Goal: Contribute content

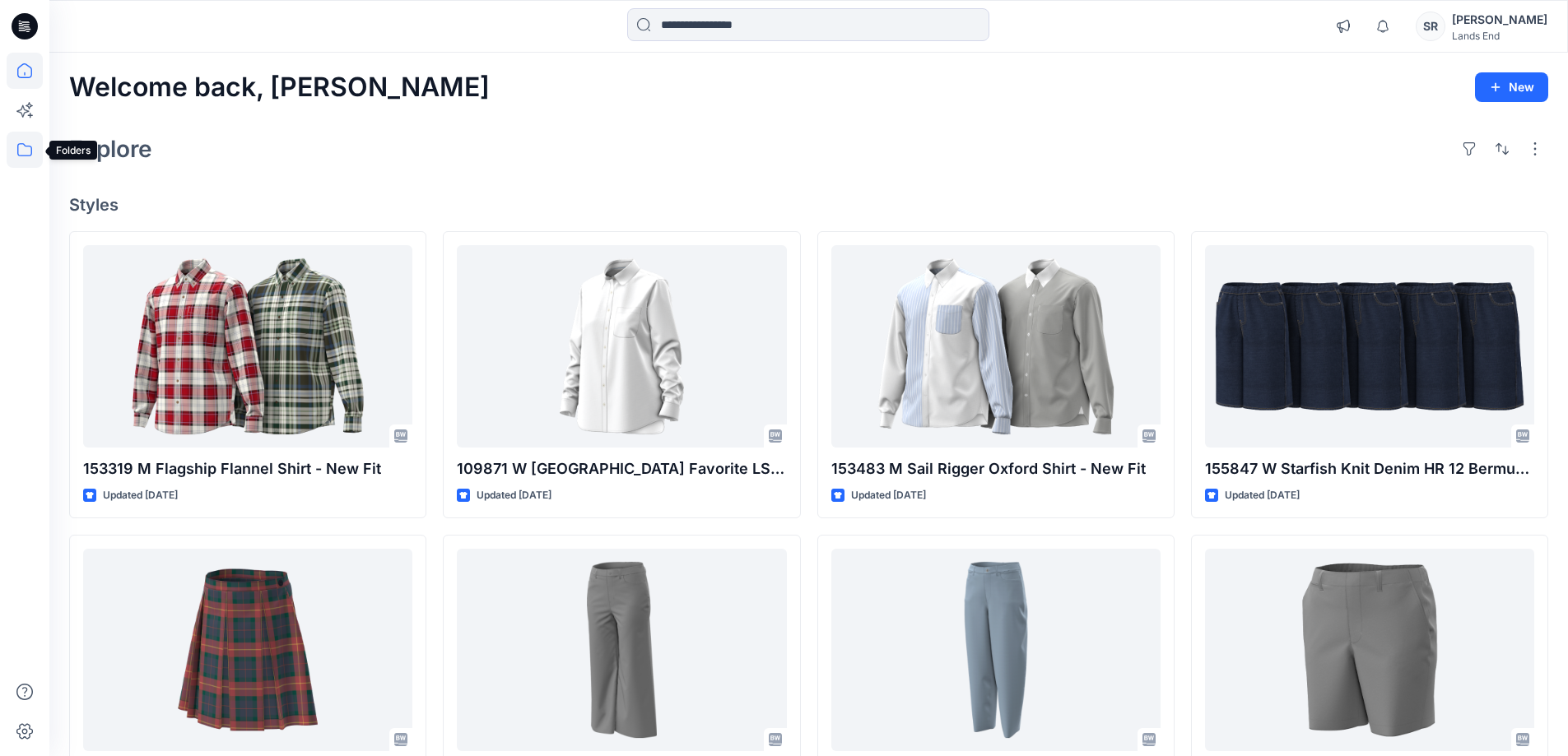
click at [32, 145] on icon at bounding box center [25, 150] width 36 height 36
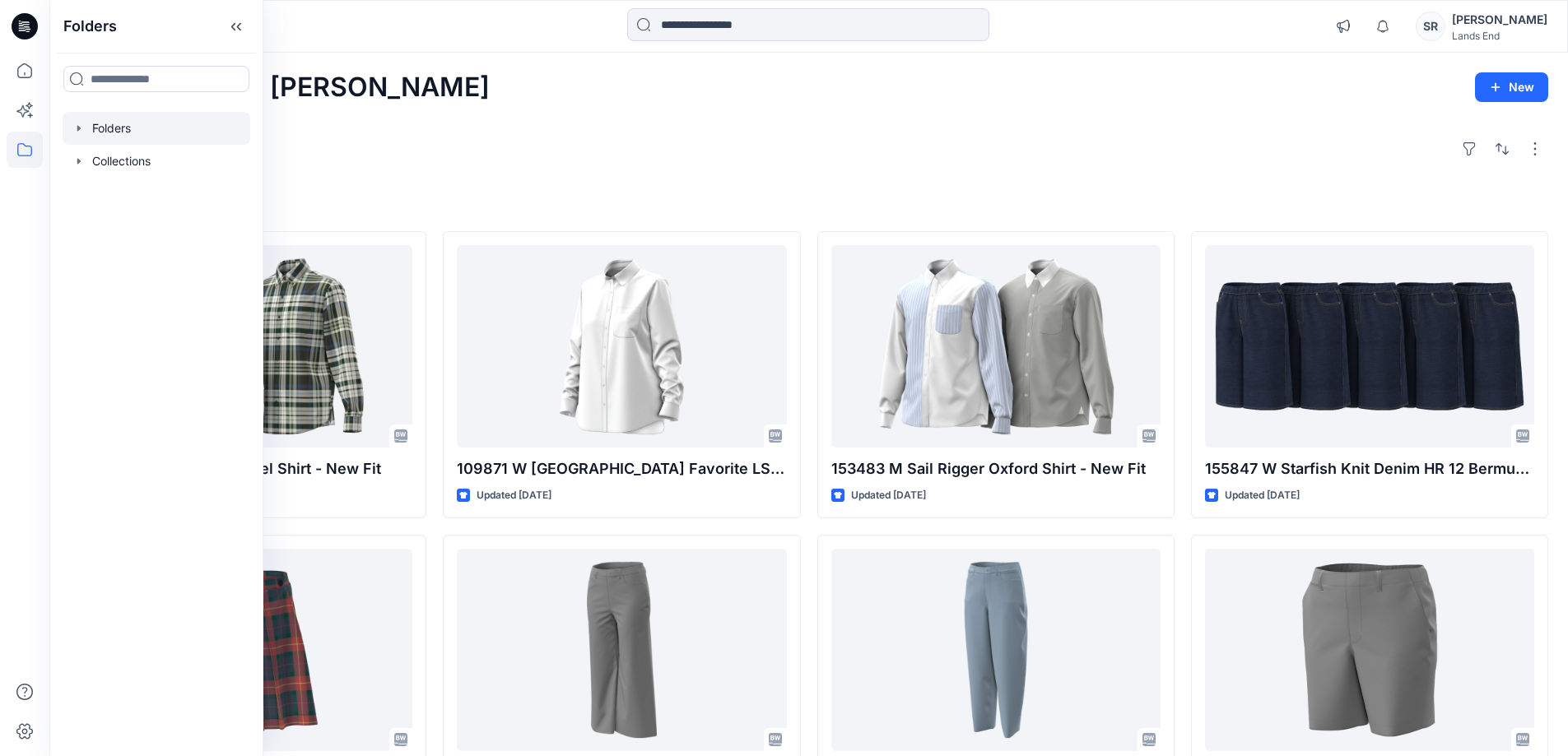
click at [75, 125] on icon "button" at bounding box center [79, 128] width 13 height 13
click at [96, 158] on icon "button" at bounding box center [95, 161] width 13 height 13
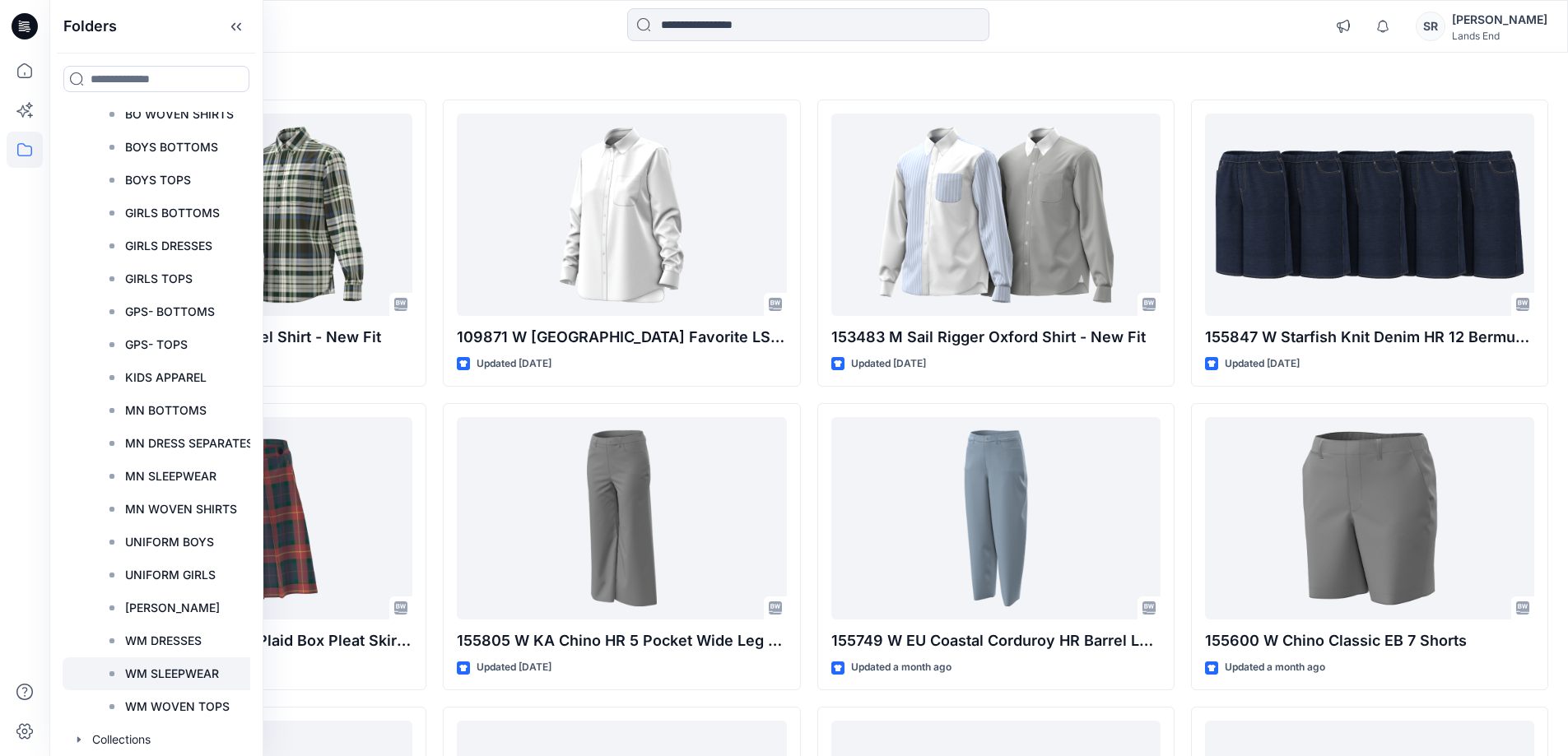
scroll to position [411, 0]
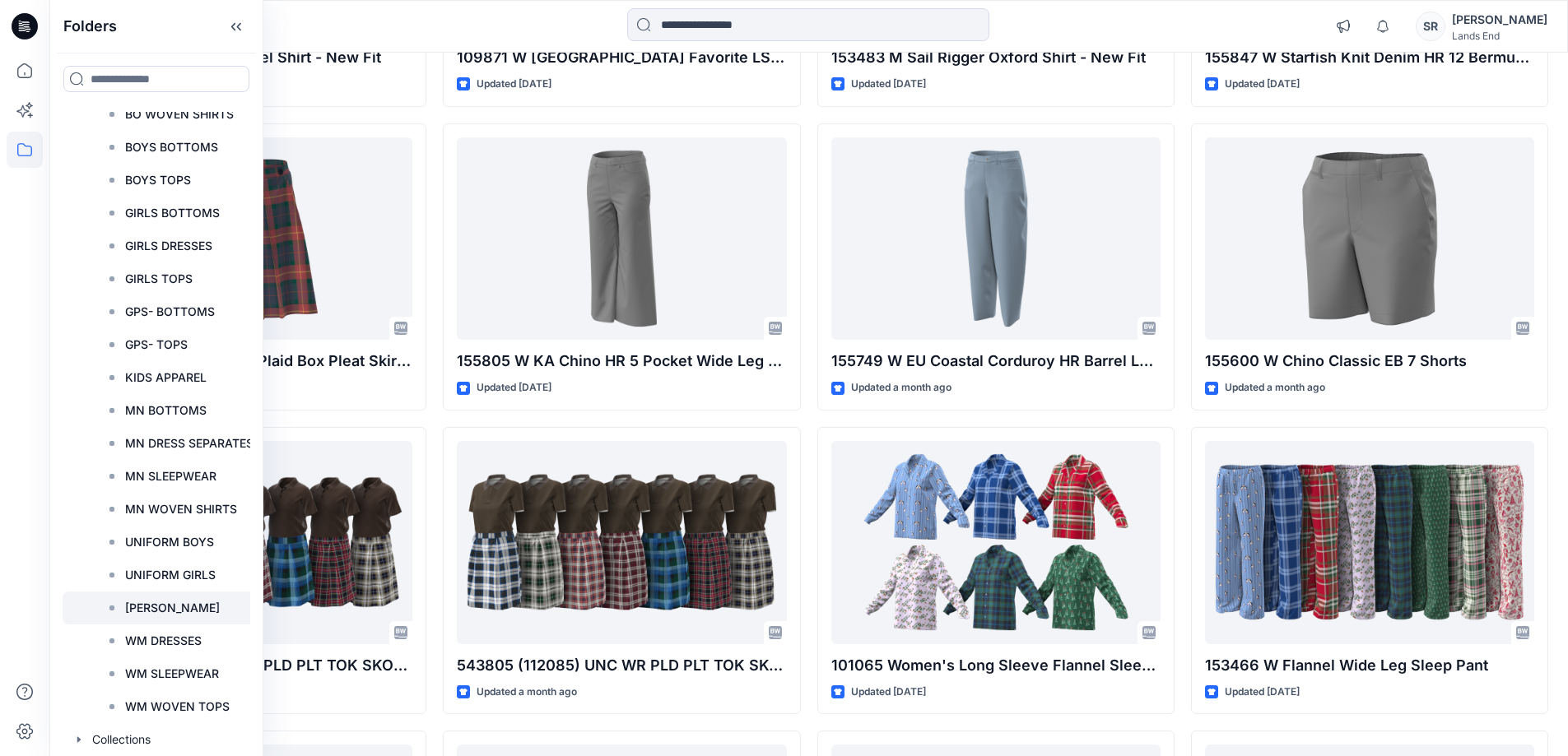
click at [188, 613] on p "WM BOTTOMS" at bounding box center [172, 608] width 94 height 20
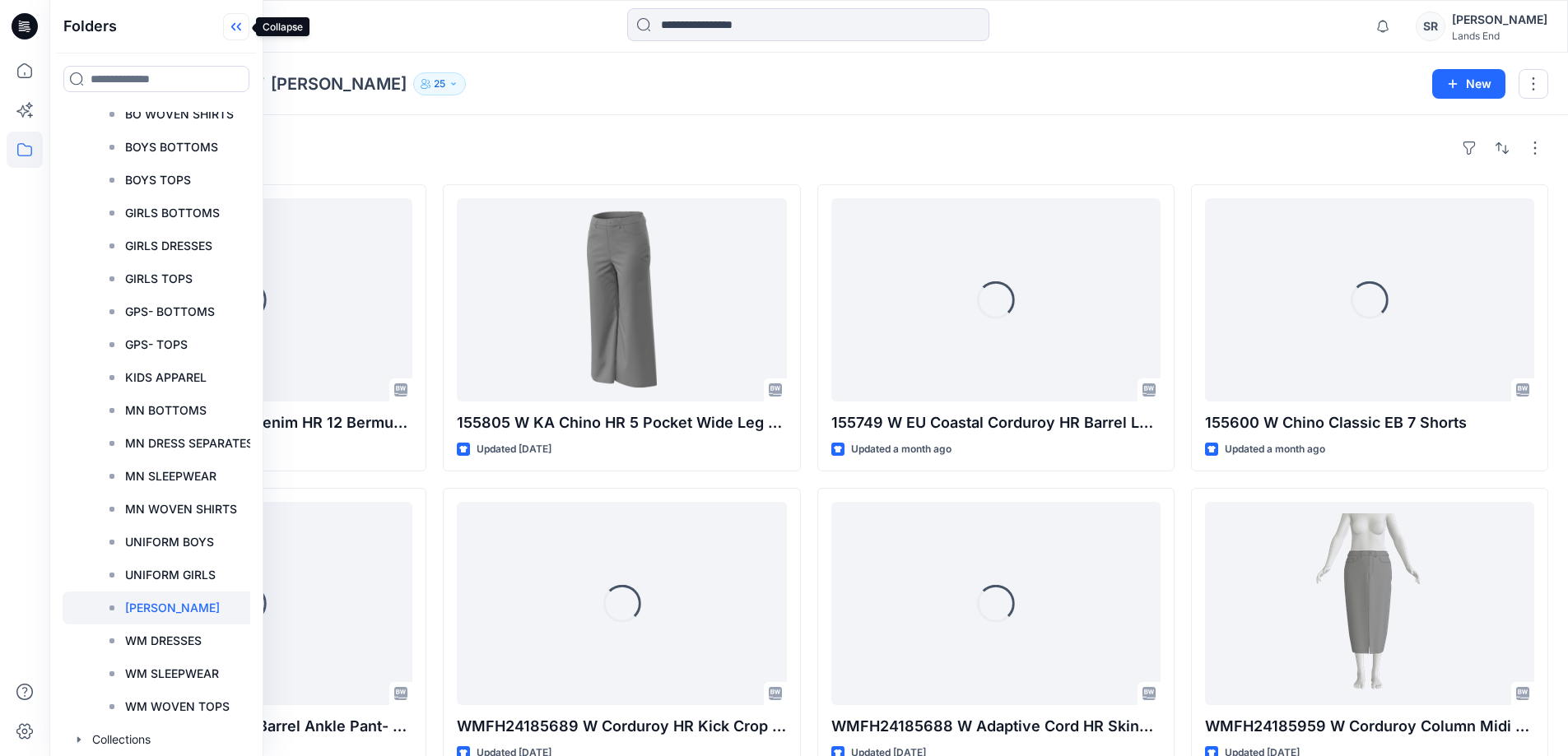
click at [238, 26] on icon at bounding box center [238, 27] width 4 height 8
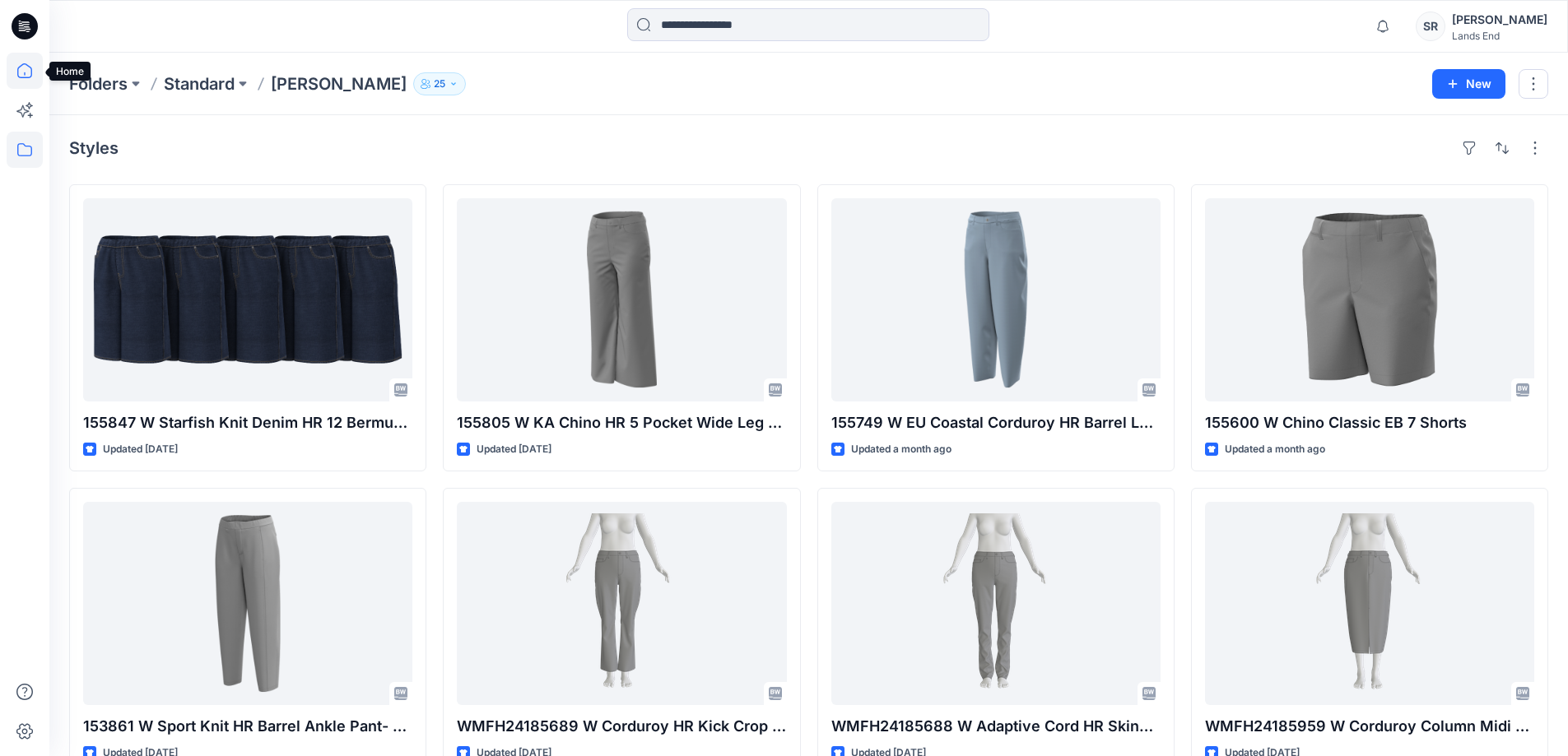
click at [13, 66] on icon at bounding box center [25, 71] width 36 height 36
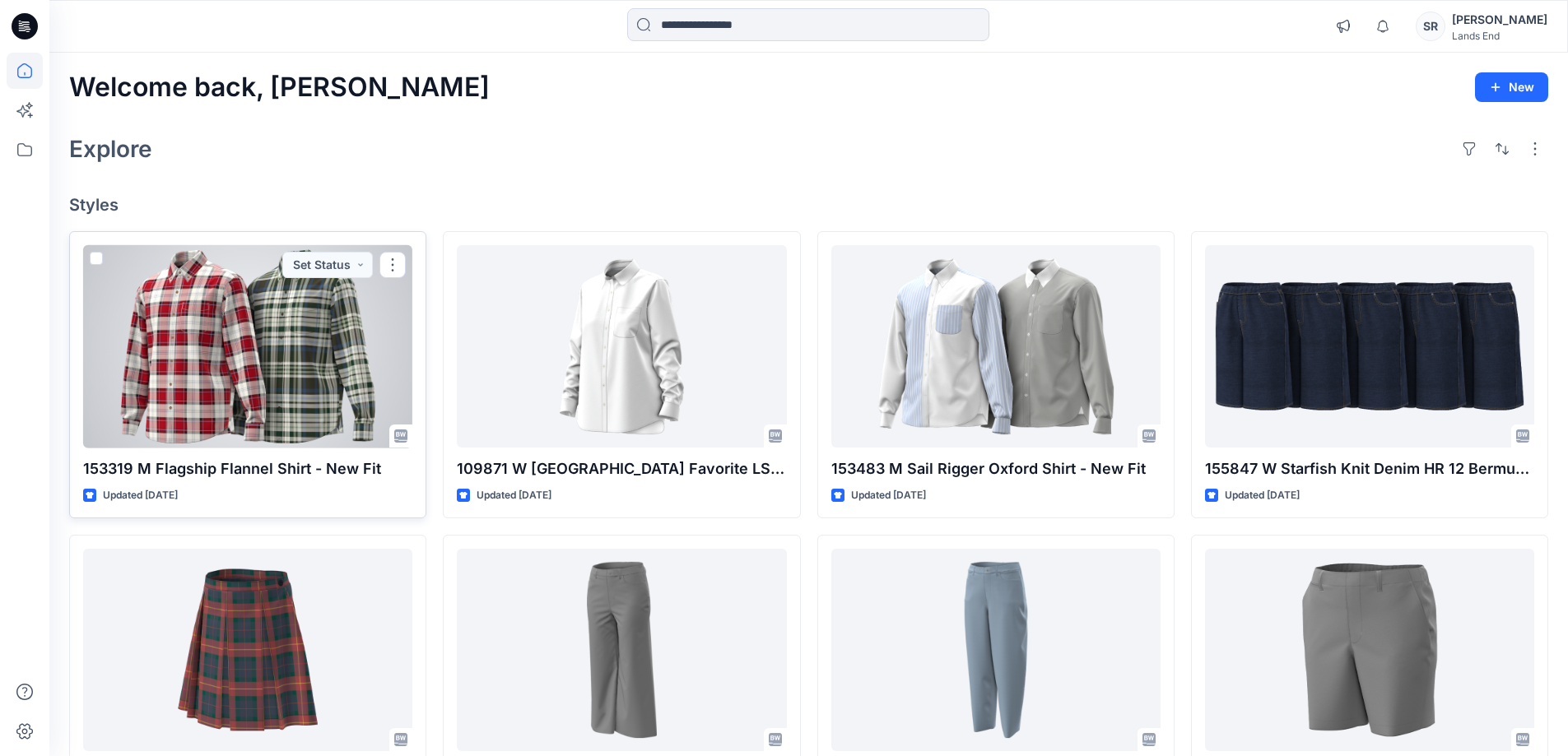
click at [340, 376] on div at bounding box center [247, 347] width 329 height 203
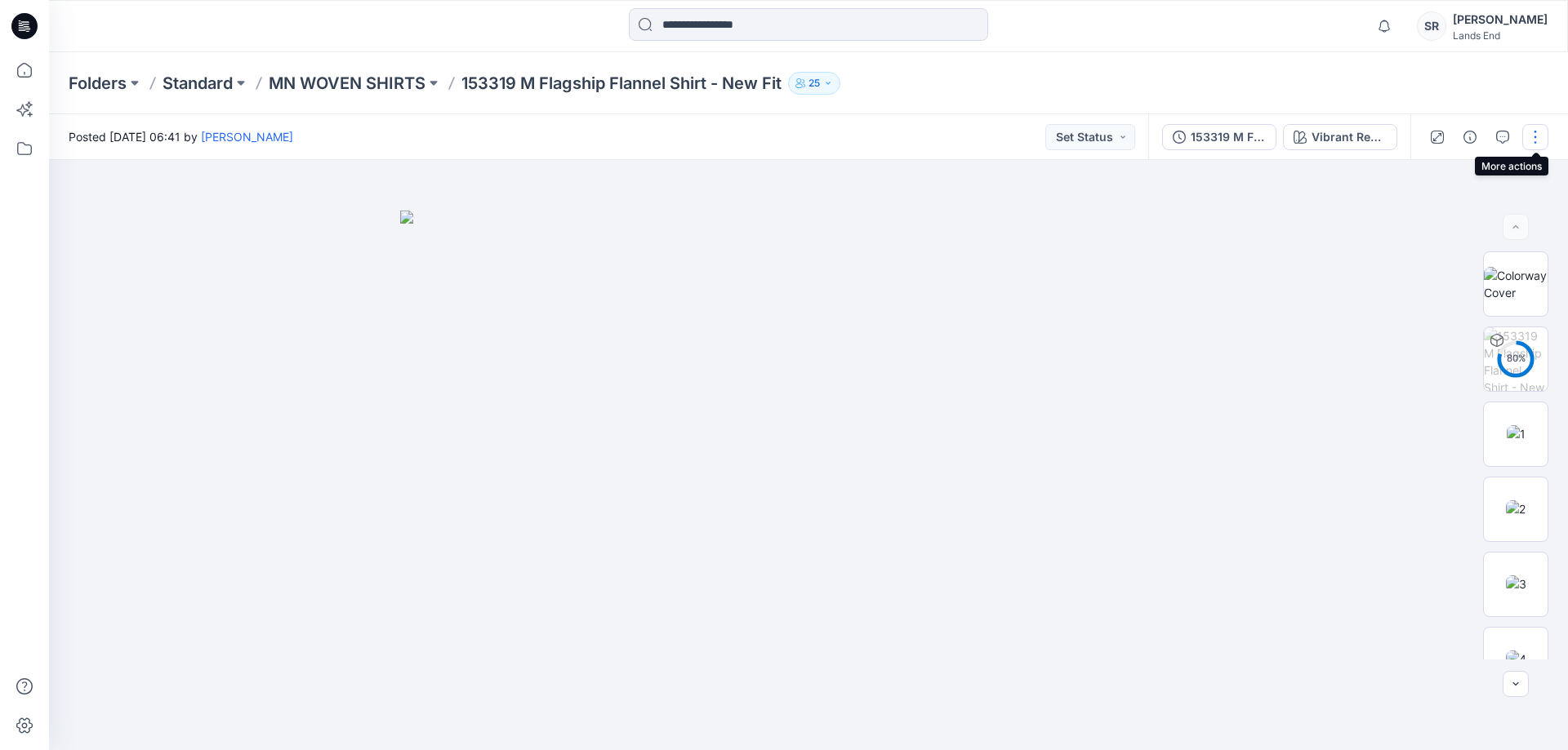
click at [1531, 139] on button "button" at bounding box center [1535, 137] width 26 height 26
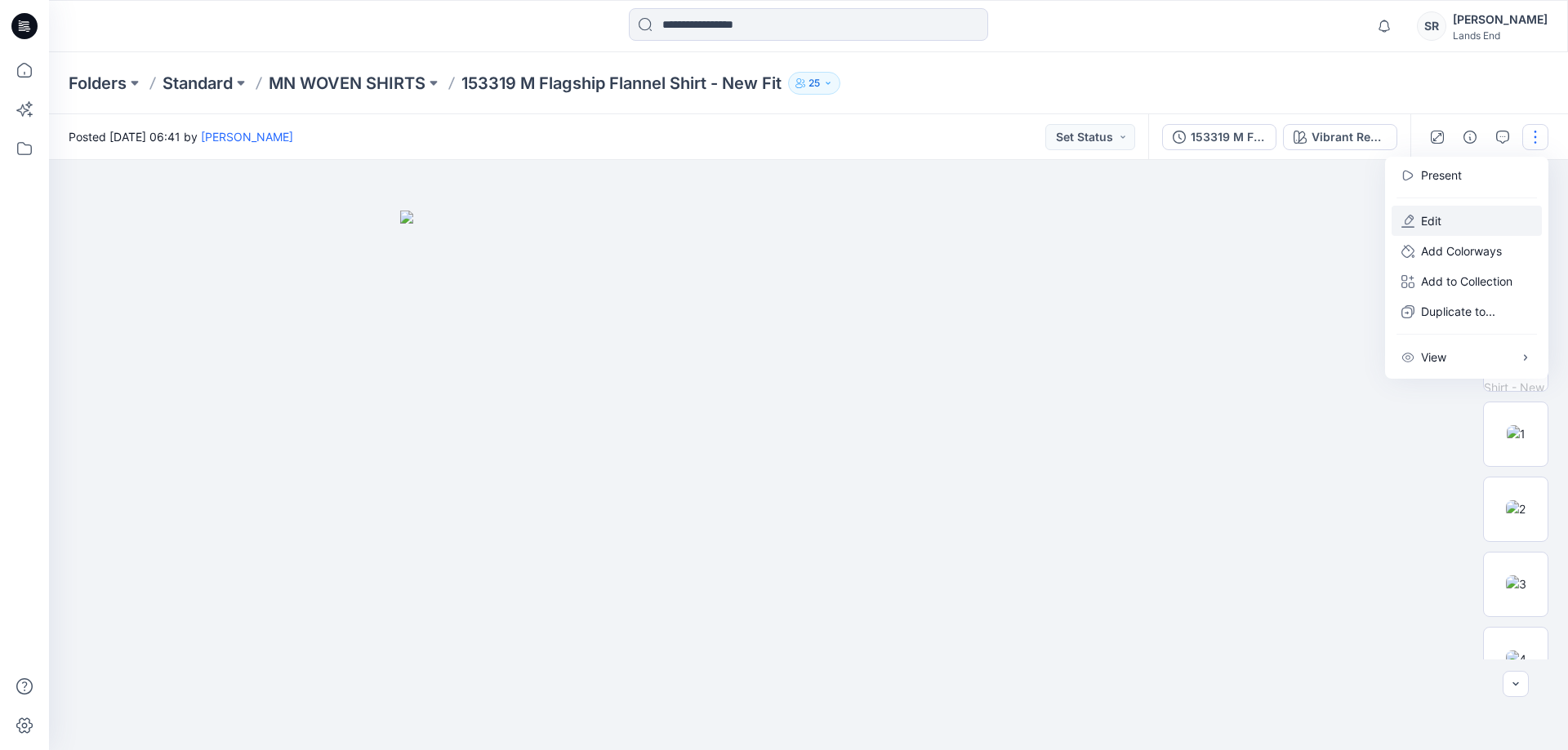
click at [1451, 222] on button "Edit" at bounding box center [1466, 221] width 150 height 30
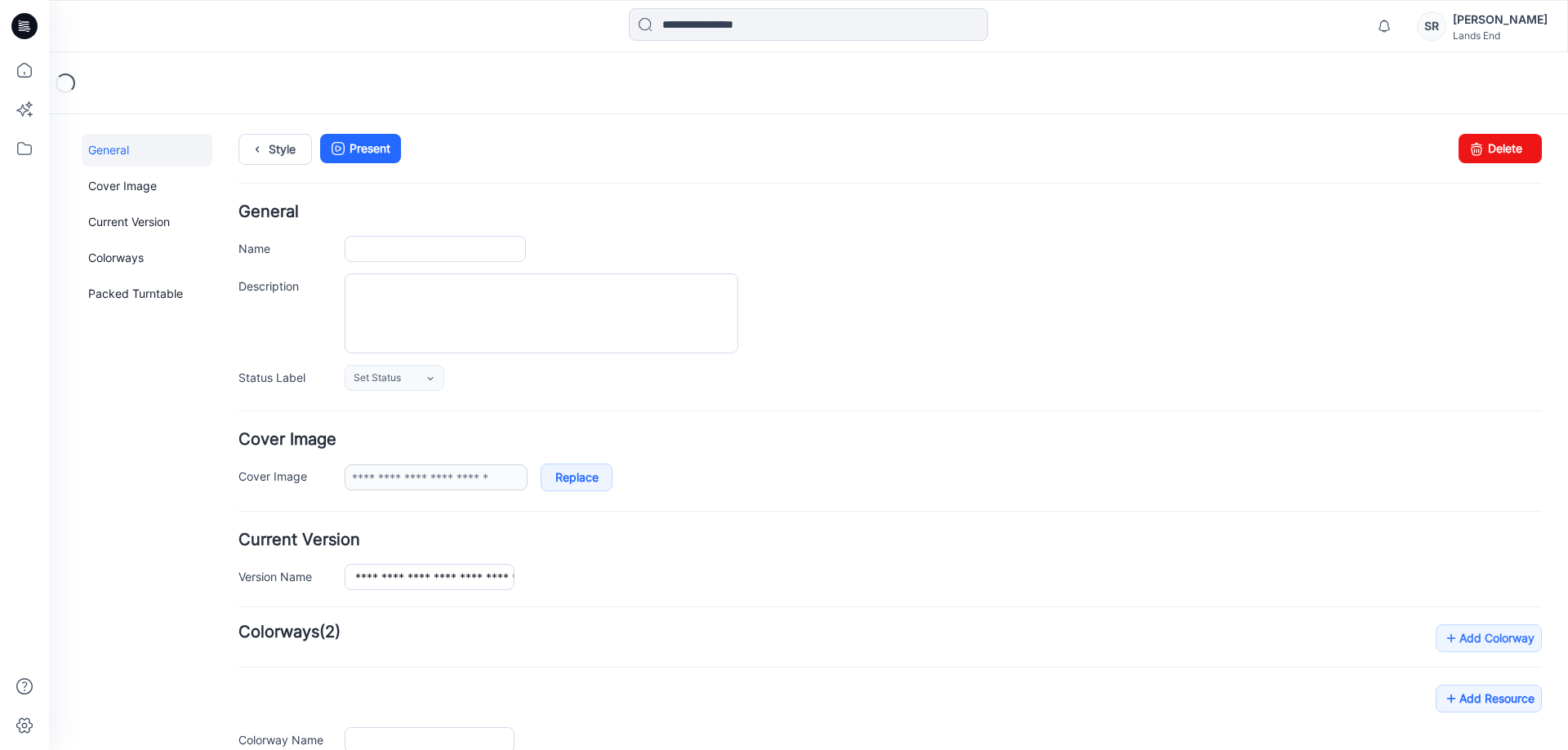
type input "**********"
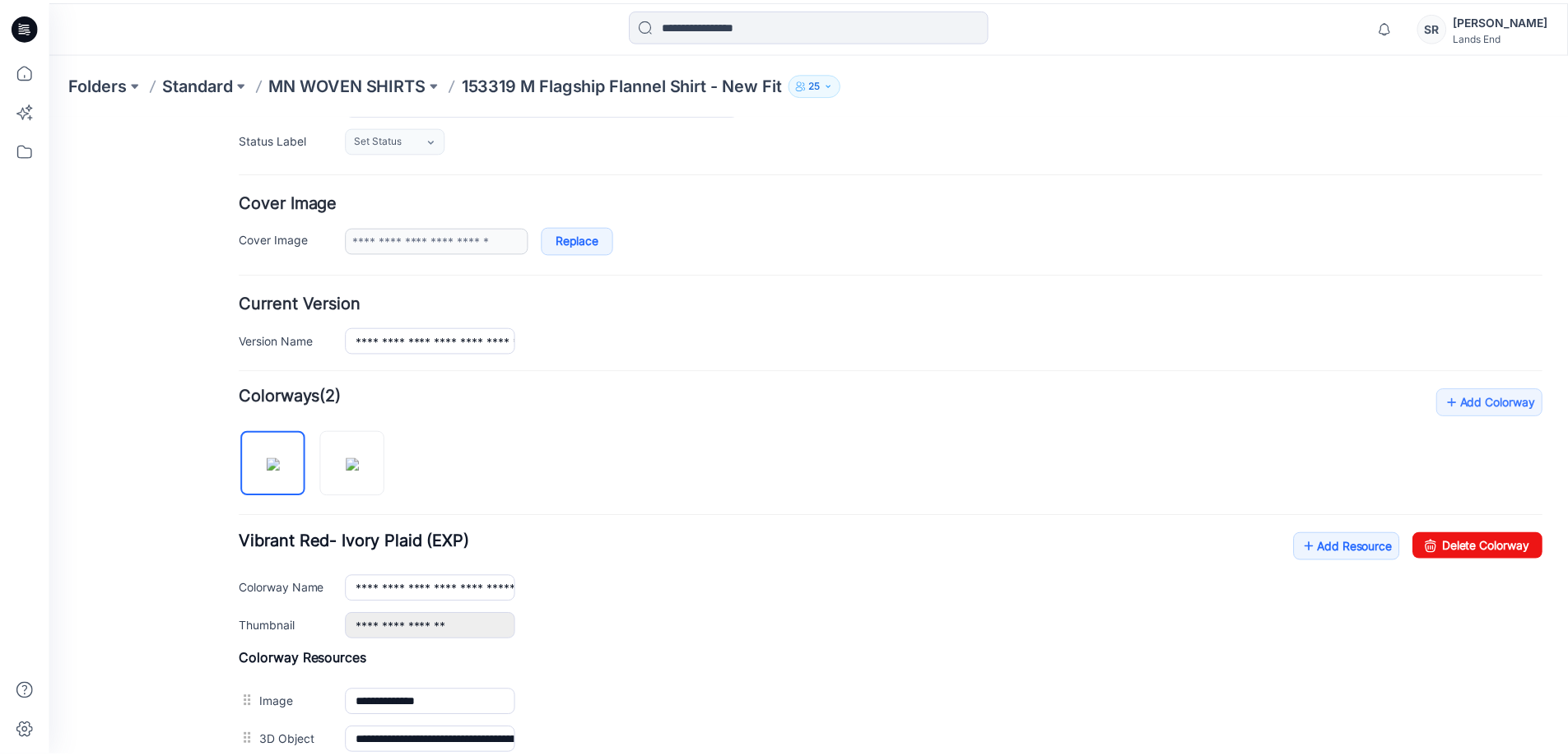
scroll to position [246, 0]
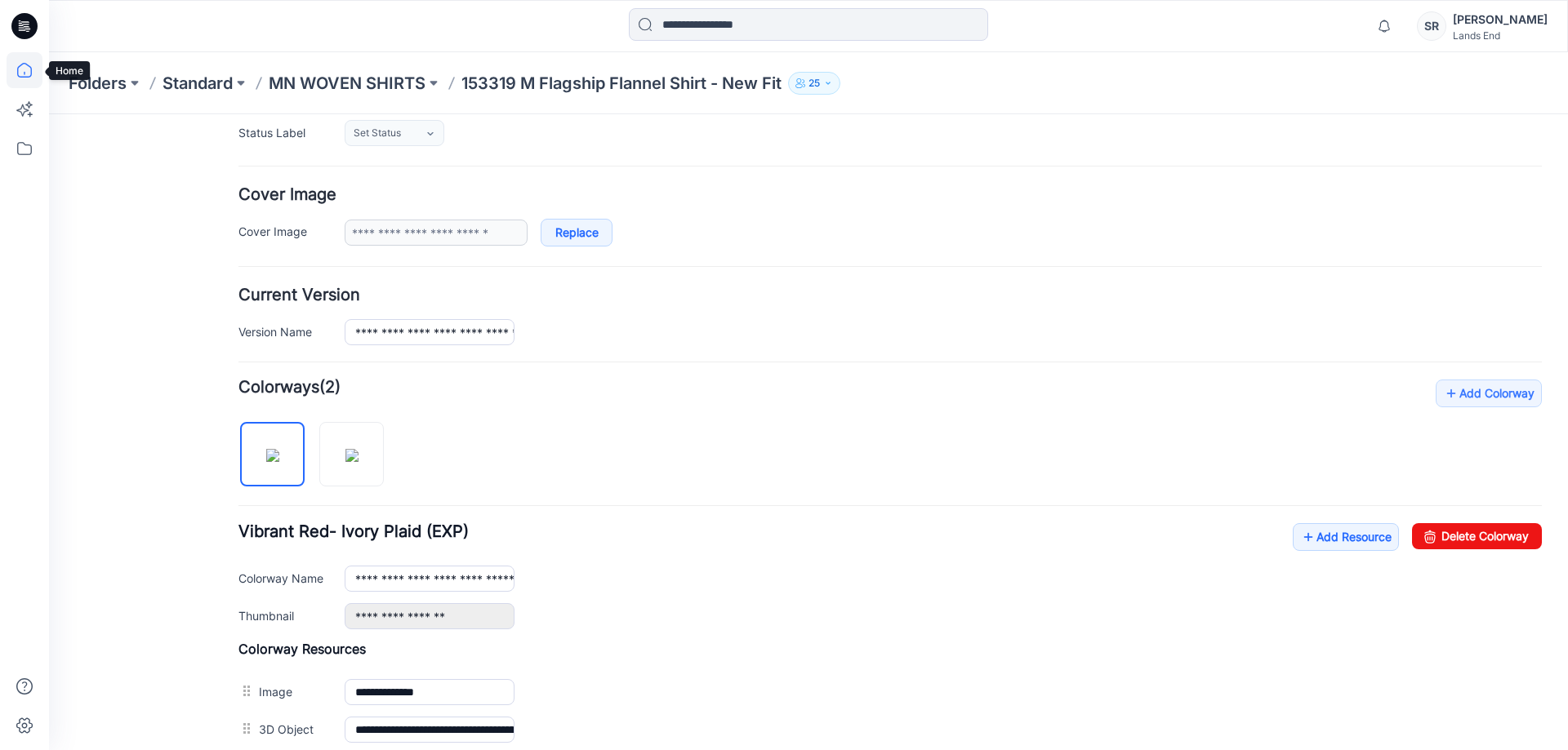
click at [25, 62] on icon at bounding box center [25, 71] width 36 height 36
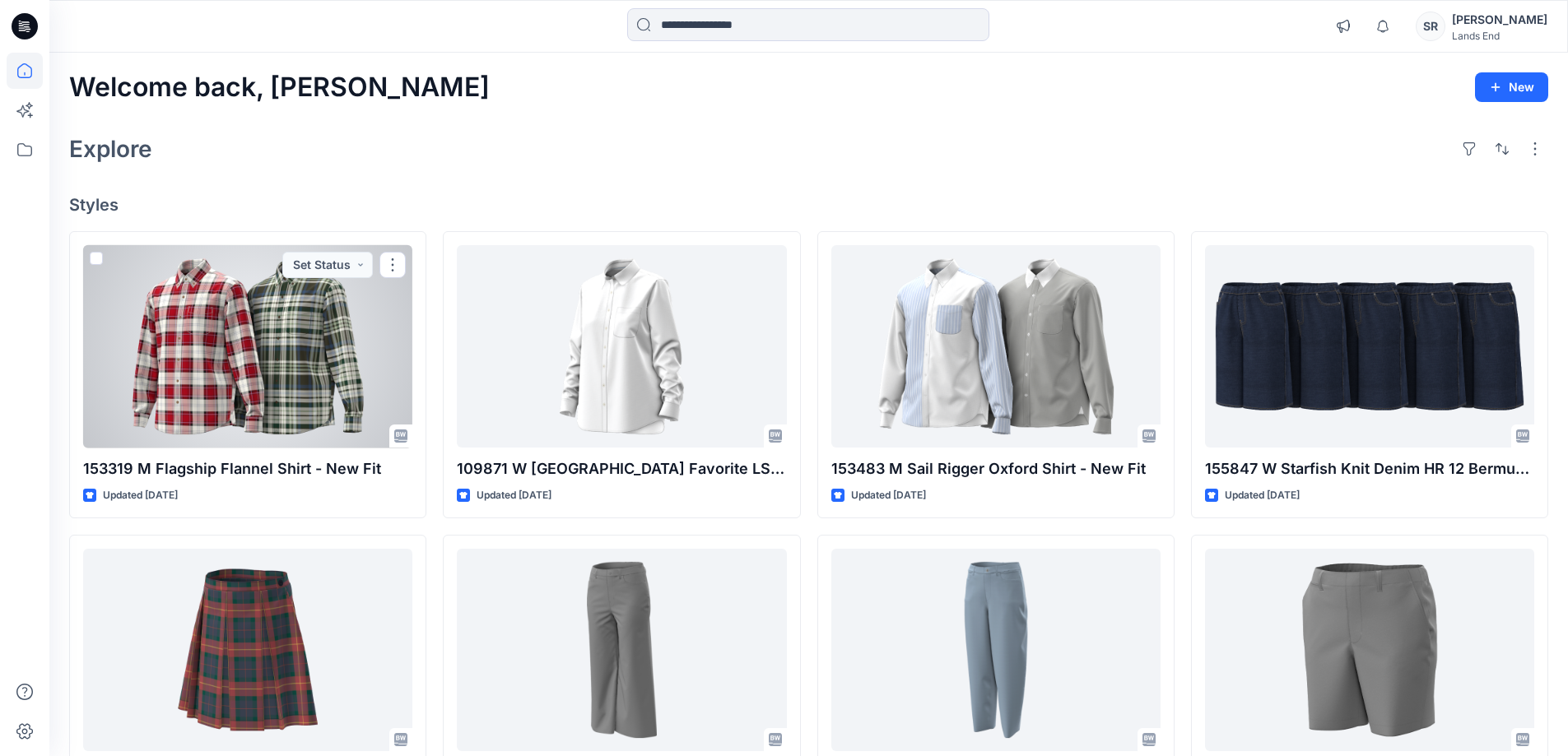
click at [239, 366] on div at bounding box center [247, 347] width 329 height 203
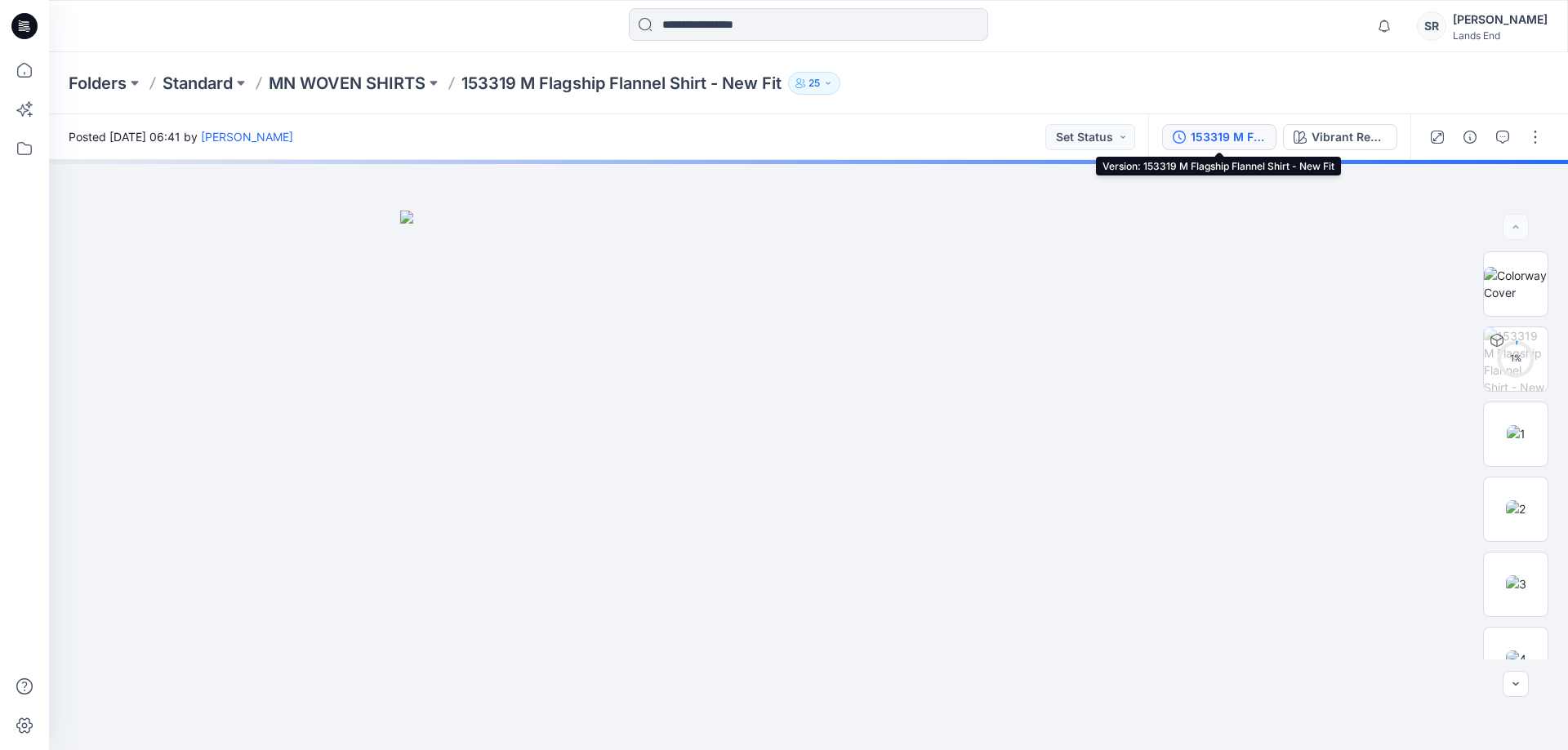
click at [1222, 137] on div "153319 M Flagship Flannel Shirt - New Fit" at bounding box center [1228, 137] width 76 height 18
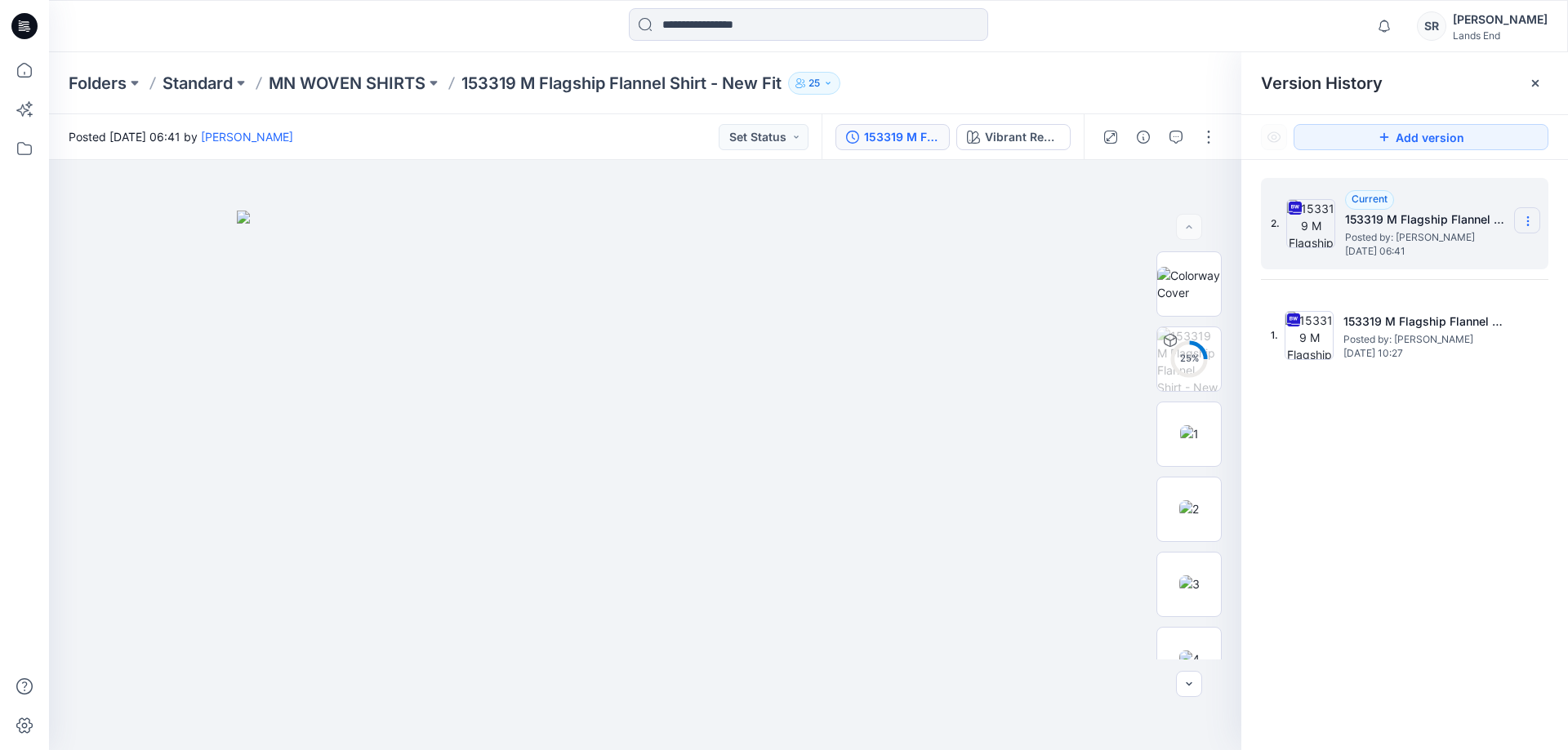
click at [1531, 224] on icon at bounding box center [1528, 222] width 13 height 13
click at [1409, 360] on span "Delete Version" at bounding box center [1414, 359] width 76 height 20
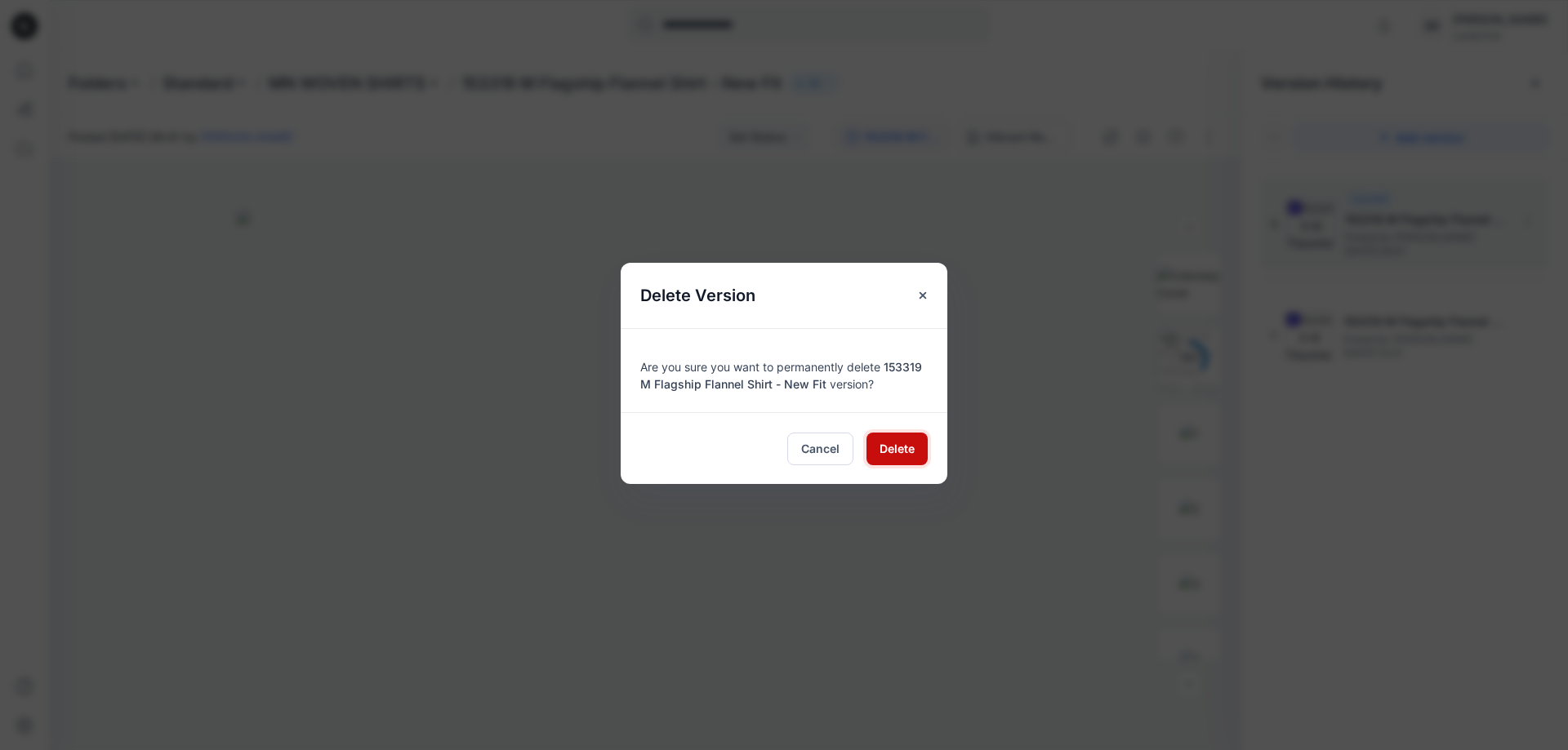
click at [898, 446] on span "Delete" at bounding box center [896, 448] width 35 height 17
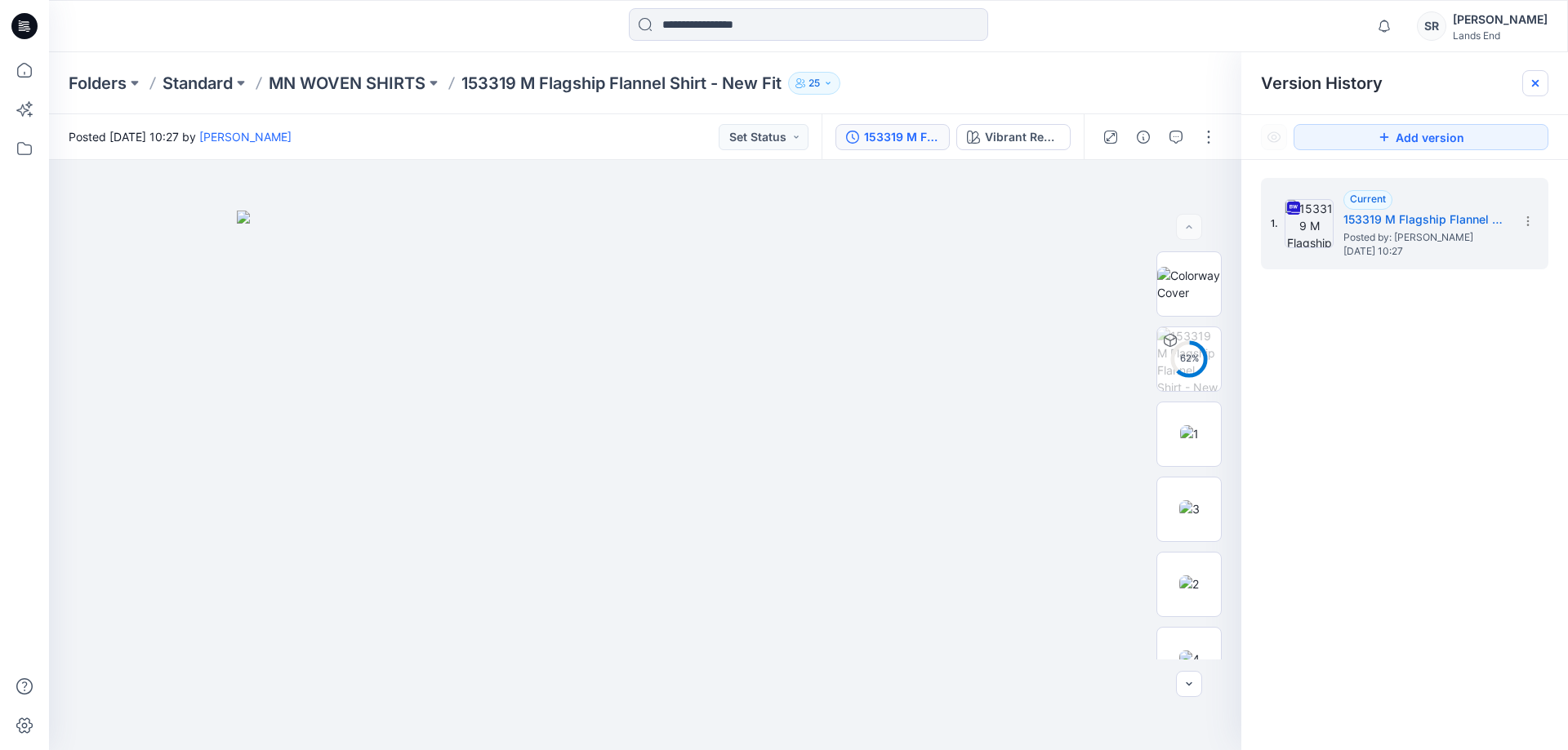
click at [1537, 76] on icon at bounding box center [1535, 83] width 13 height 13
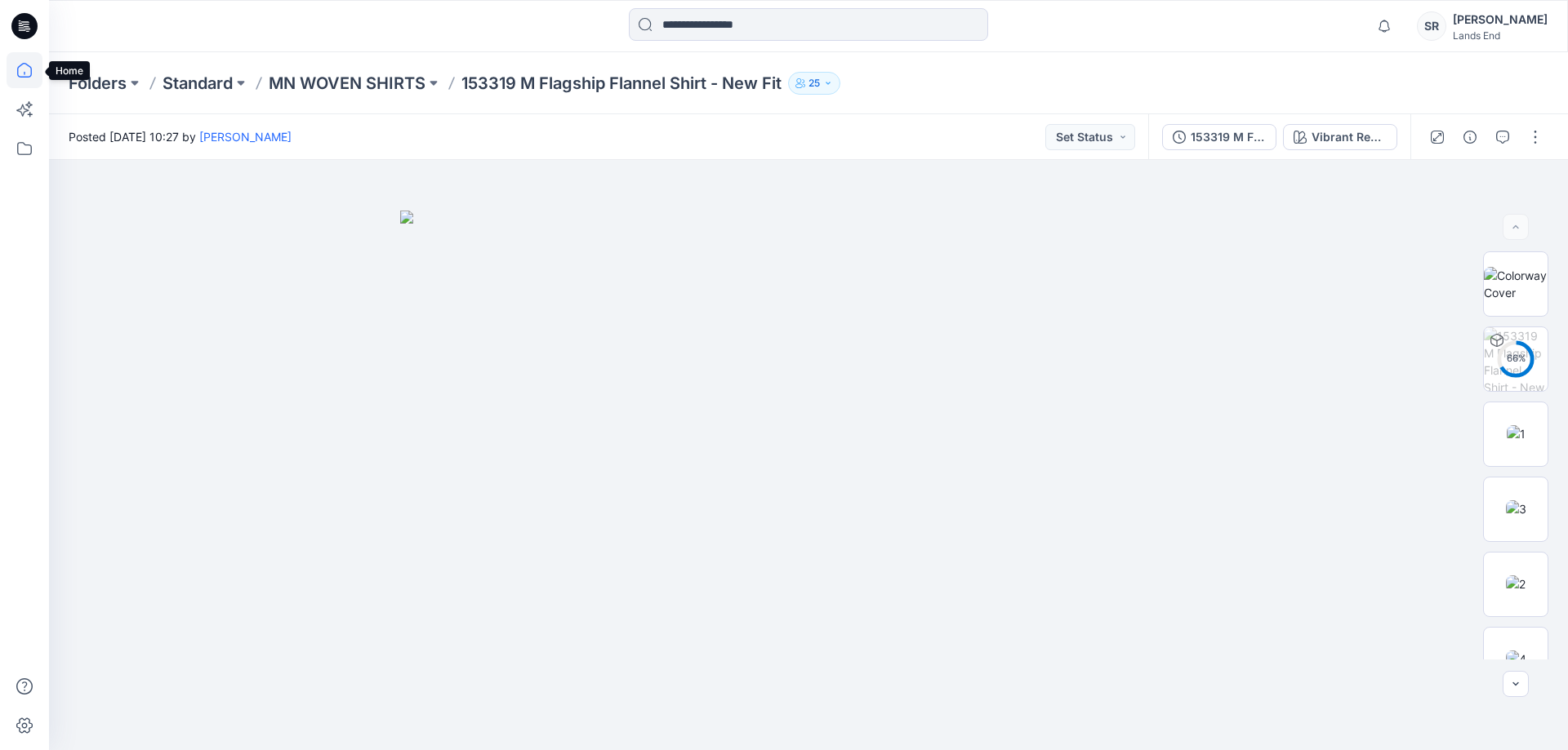
click at [25, 68] on icon at bounding box center [25, 71] width 36 height 36
